Goal: Task Accomplishment & Management: Manage account settings

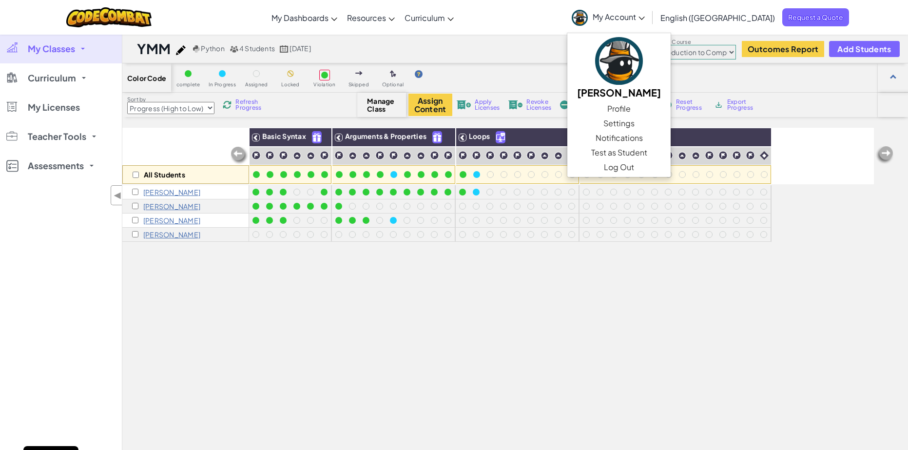
select select "560f1a9f22961295f9427742"
select select "Progress (High to Low)"
click at [645, 19] on icon at bounding box center [641, 18] width 6 height 3
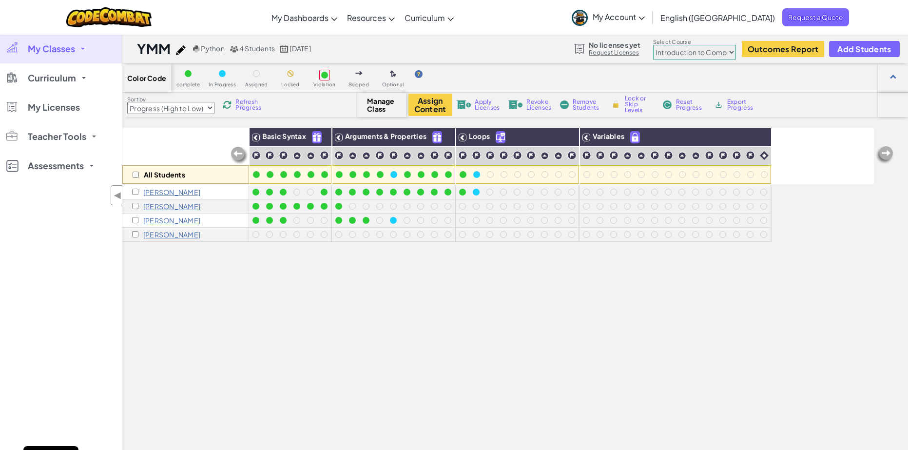
click at [645, 19] on icon at bounding box center [641, 18] width 6 height 3
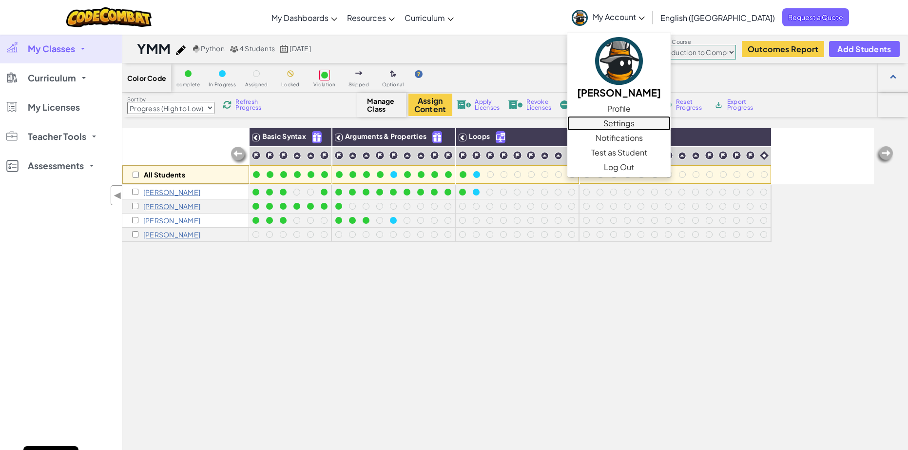
click at [663, 123] on link "Settings" at bounding box center [618, 123] width 103 height 15
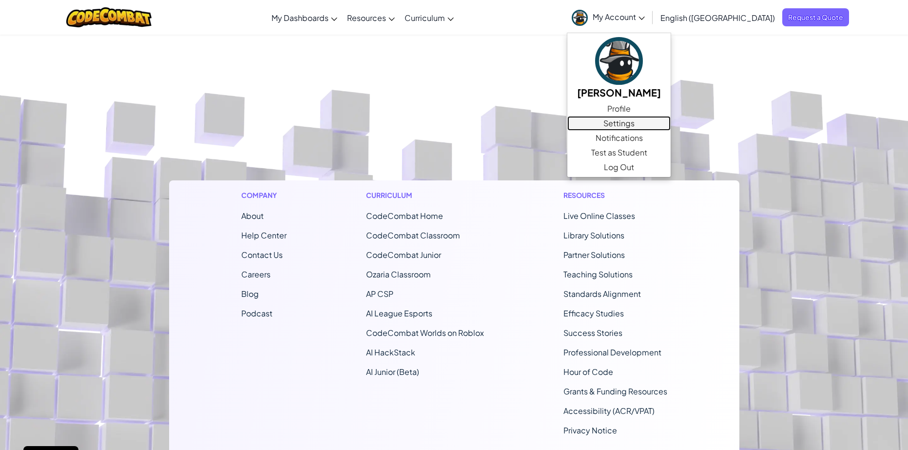
click at [670, 121] on link "Settings" at bounding box center [618, 123] width 103 height 15
